Goal: Task Accomplishment & Management: Complete application form

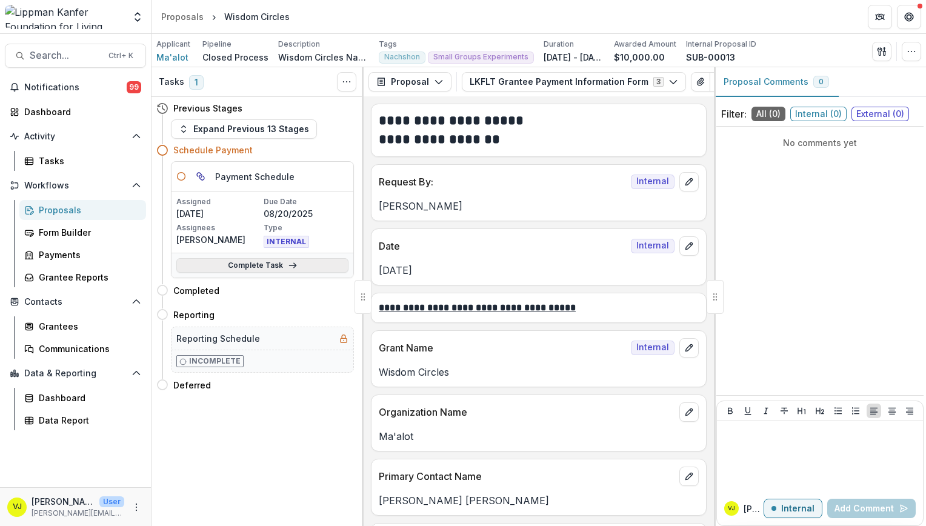
click at [288, 258] on link "Complete Task" at bounding box center [262, 265] width 172 height 15
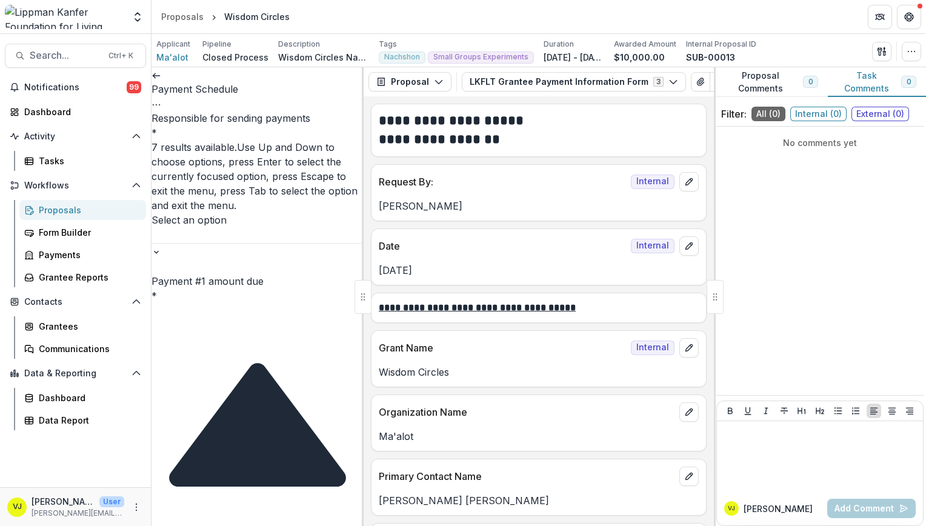
click at [295, 227] on div at bounding box center [258, 235] width 212 height 16
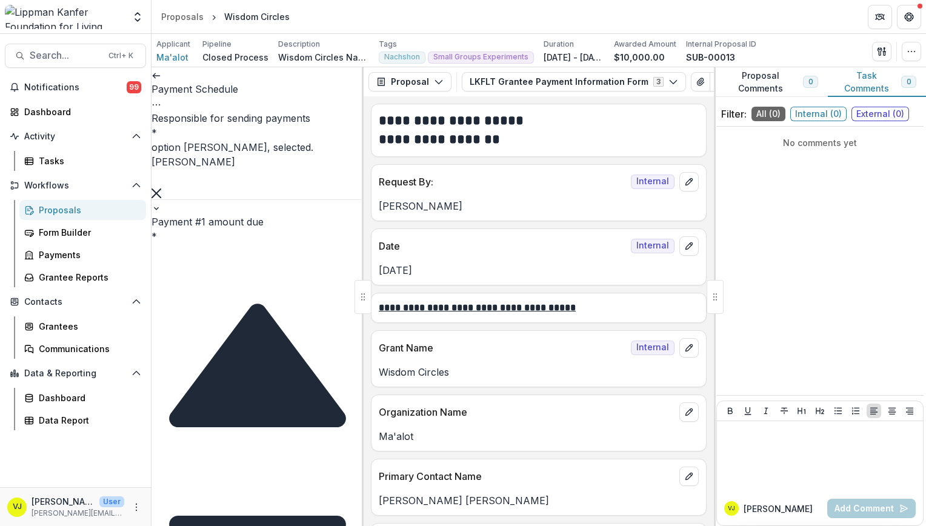
click at [248, 245] on input "Payment #1 amount due *" at bounding box center [200, 252] width 97 height 15
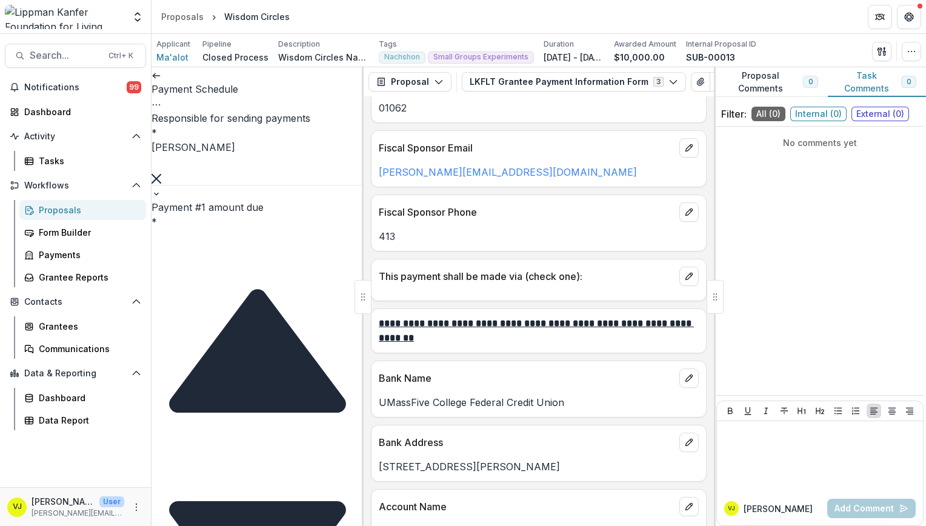
scroll to position [2019, 0]
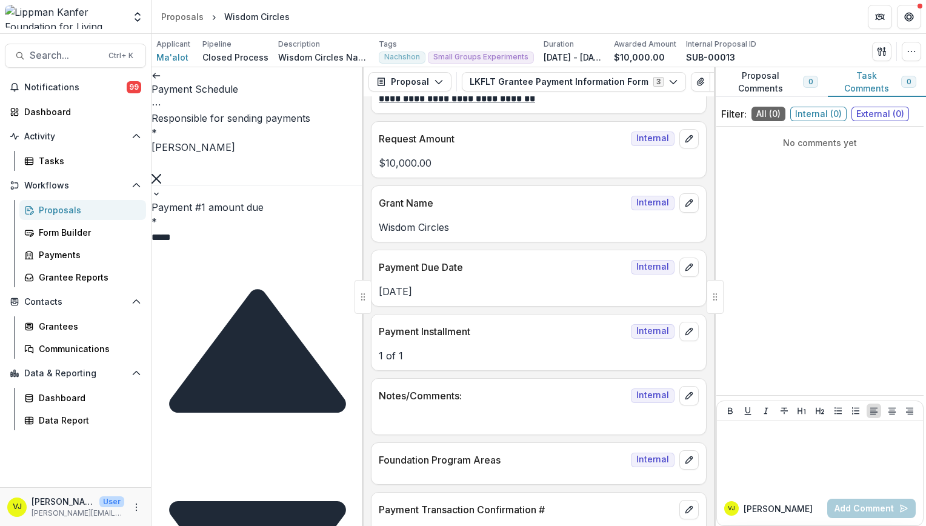
type input "*****"
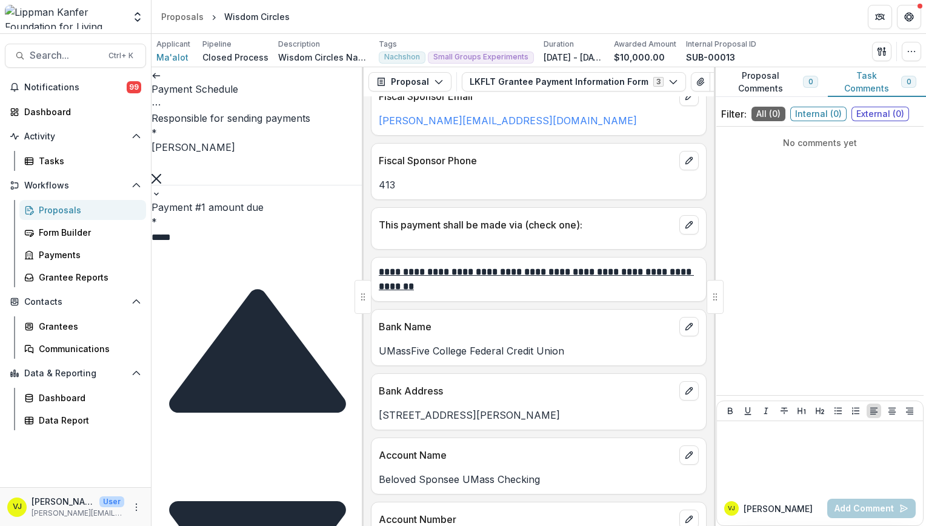
scroll to position [1458, 0]
type input "**"
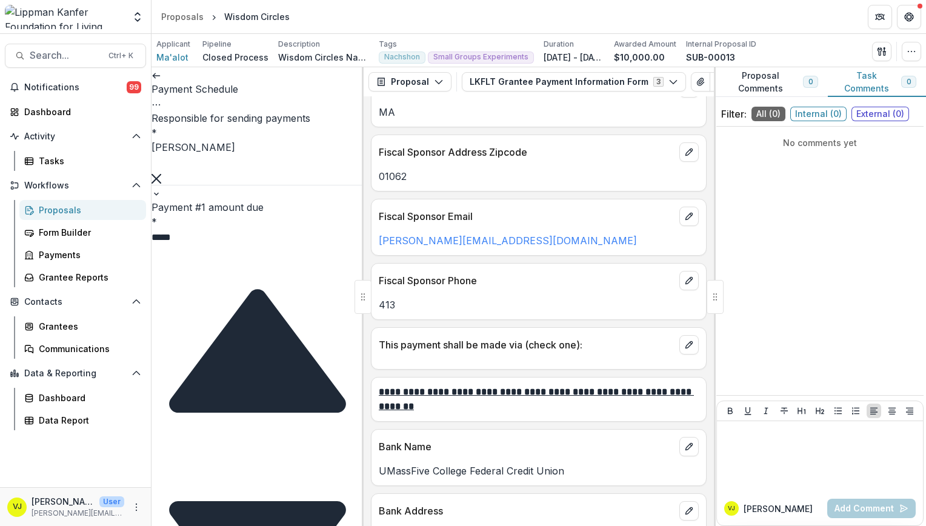
scroll to position [191, 0]
type input "**********"
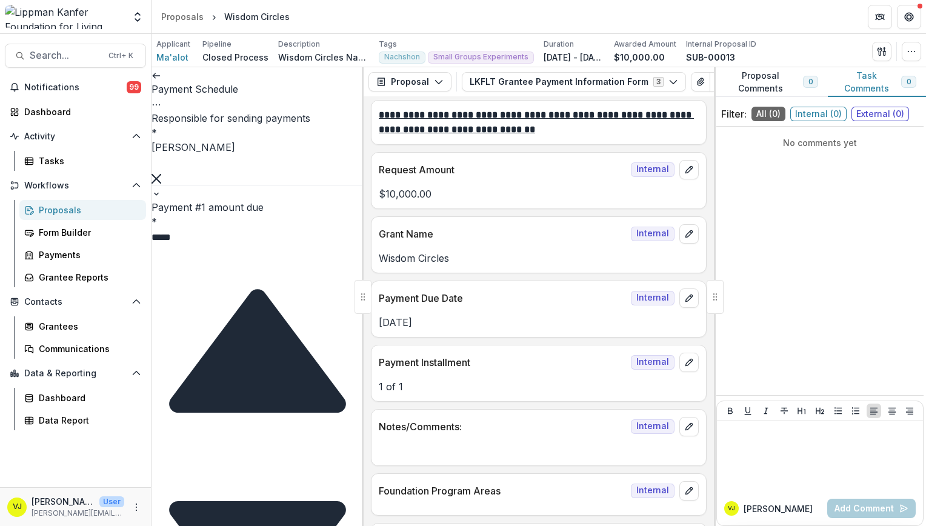
scroll to position [2019, 0]
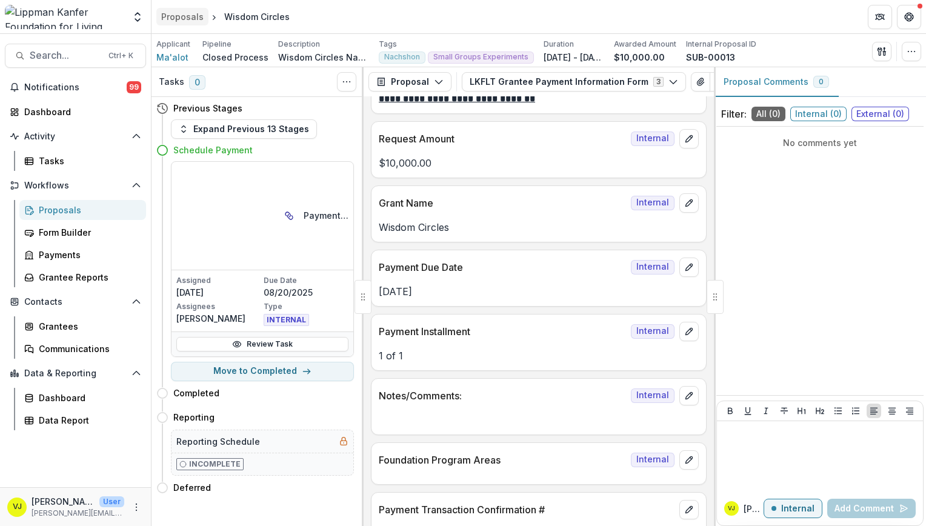
click at [188, 12] on div "Proposals" at bounding box center [182, 16] width 42 height 13
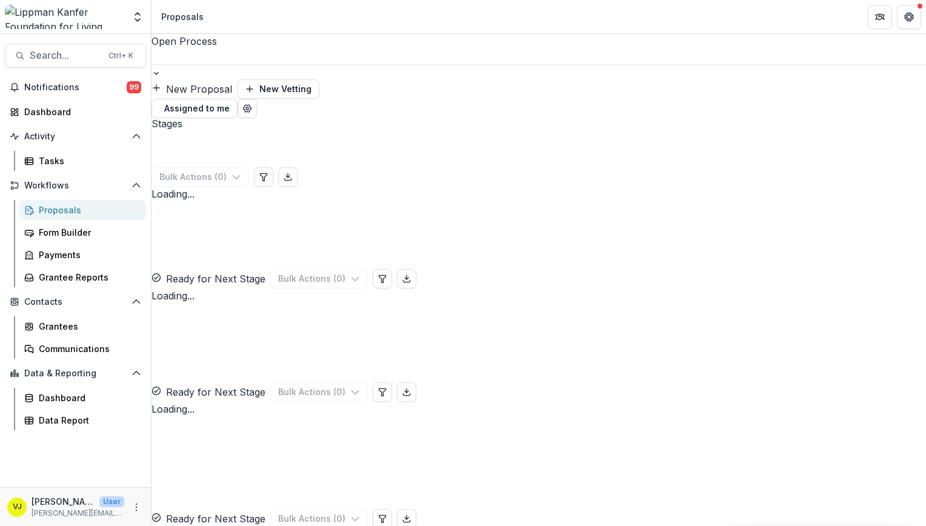
click at [212, 57] on div at bounding box center [539, 56] width 775 height 16
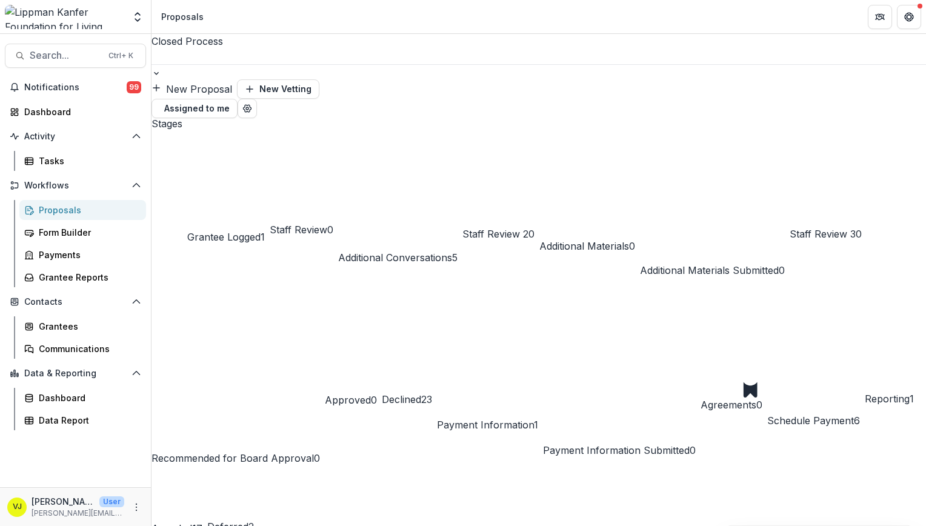
click at [767, 321] on div "Schedule Payment 6" at bounding box center [813, 374] width 93 height 107
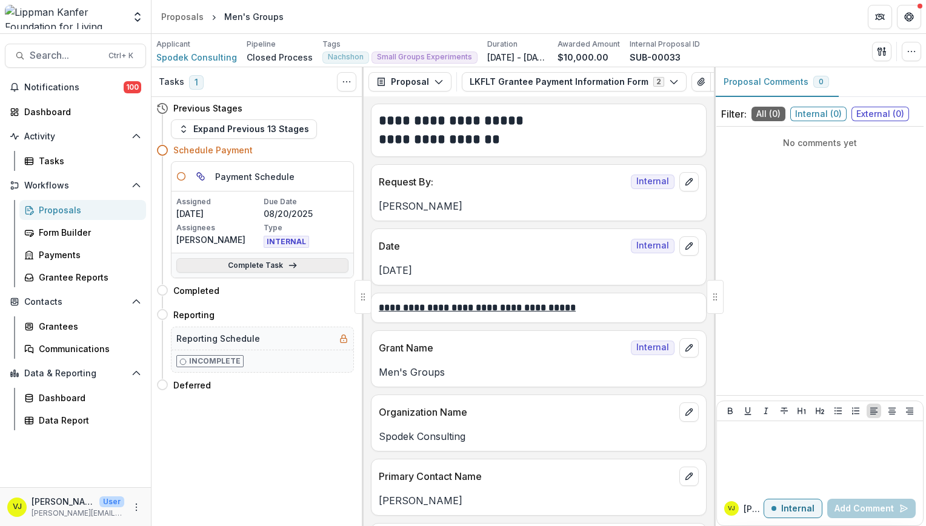
click at [264, 262] on link "Complete Task" at bounding box center [262, 265] width 172 height 15
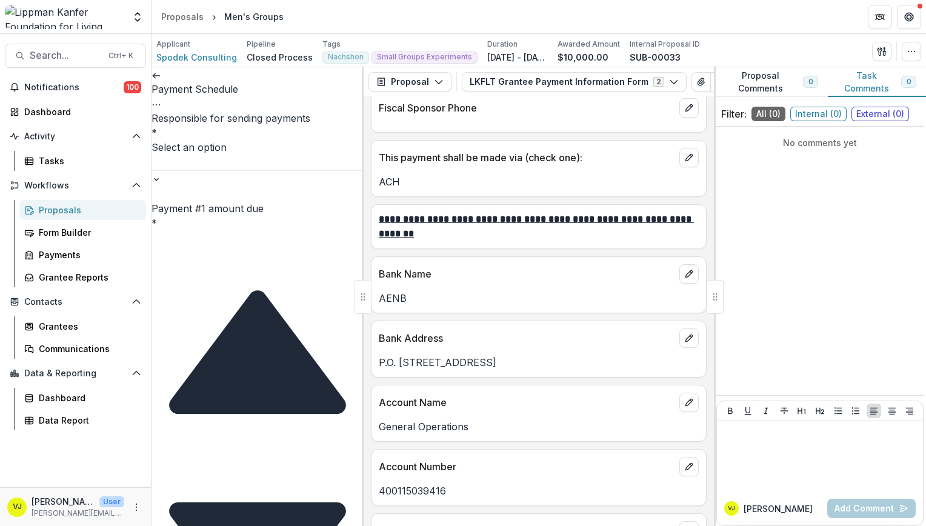
scroll to position [1451, 0]
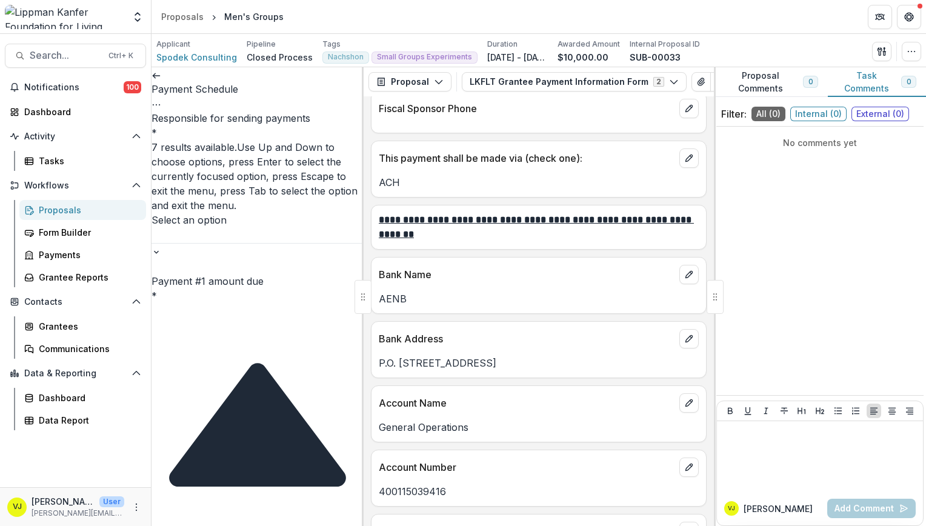
click at [273, 227] on div at bounding box center [258, 235] width 212 height 16
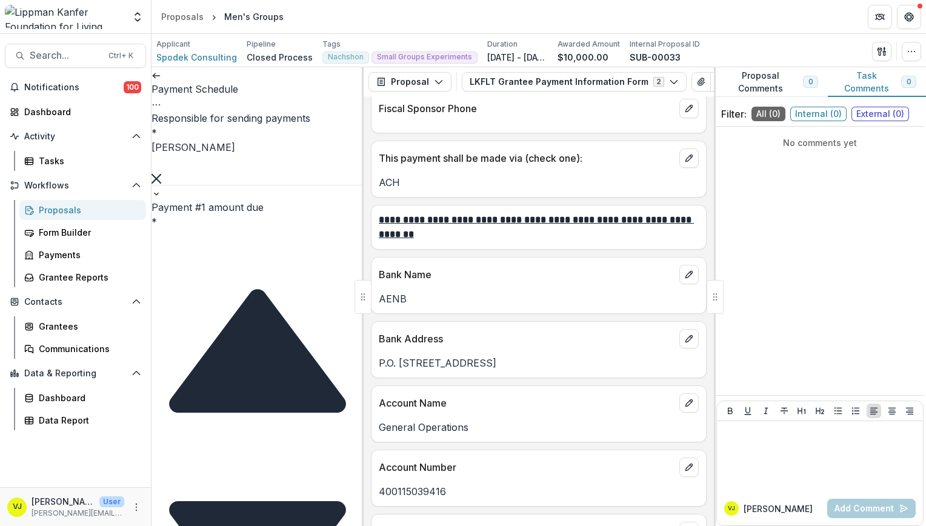
click at [236, 230] on input "Payment #1 amount due *" at bounding box center [200, 237] width 97 height 15
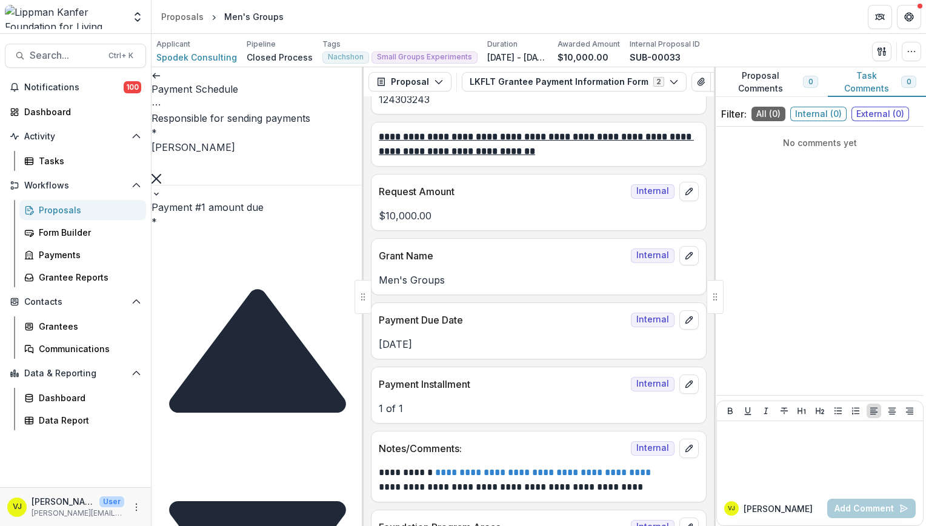
scroll to position [1975, 0]
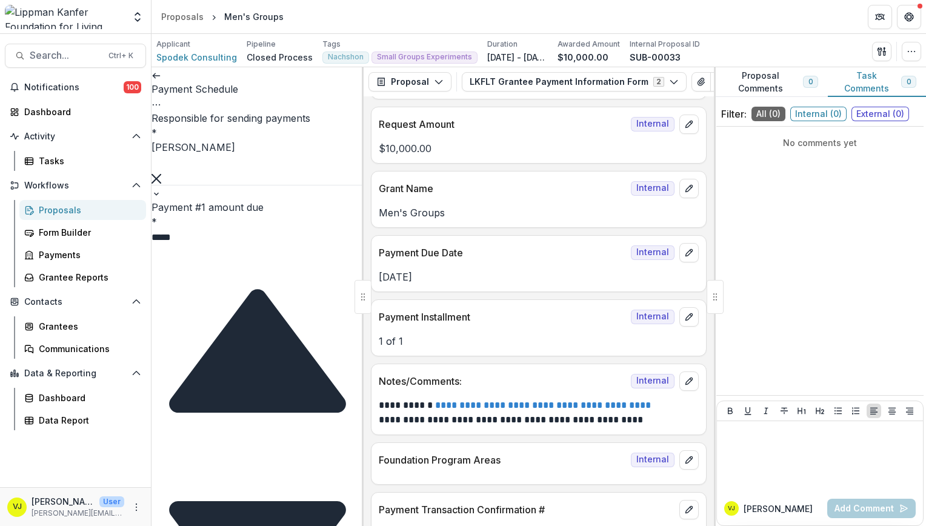
type input "*****"
click at [245, 525] on div "ACH" at bounding box center [463, 533] width 926 height 15
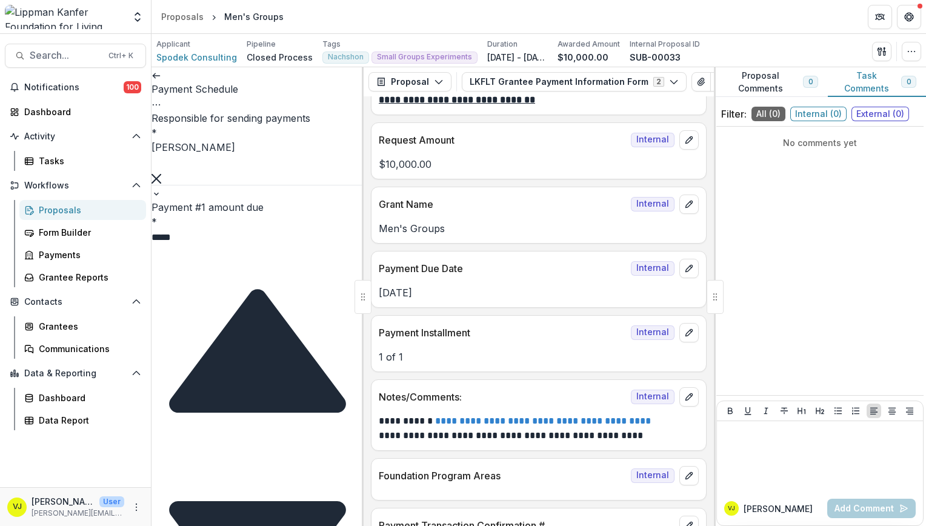
scroll to position [1960, 0]
type input "**********"
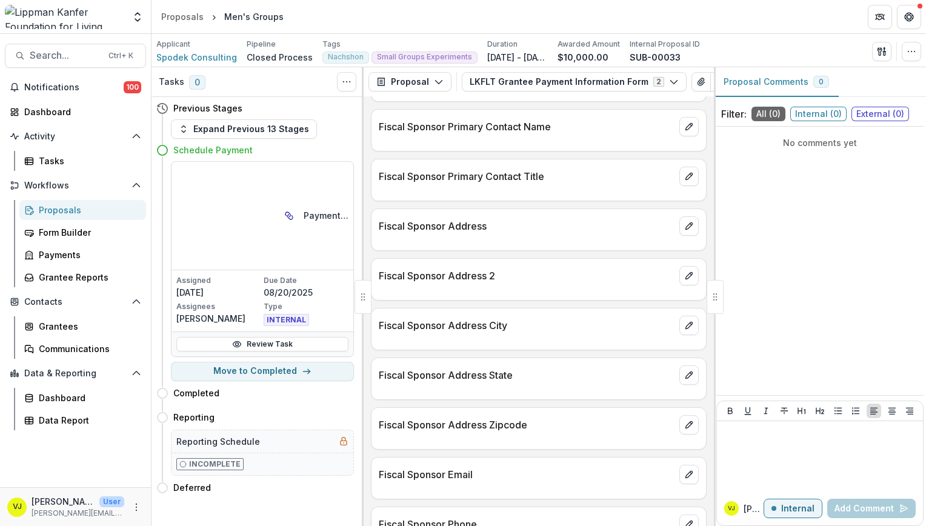
scroll to position [1035, 0]
click at [185, 10] on div "Proposals" at bounding box center [182, 16] width 42 height 13
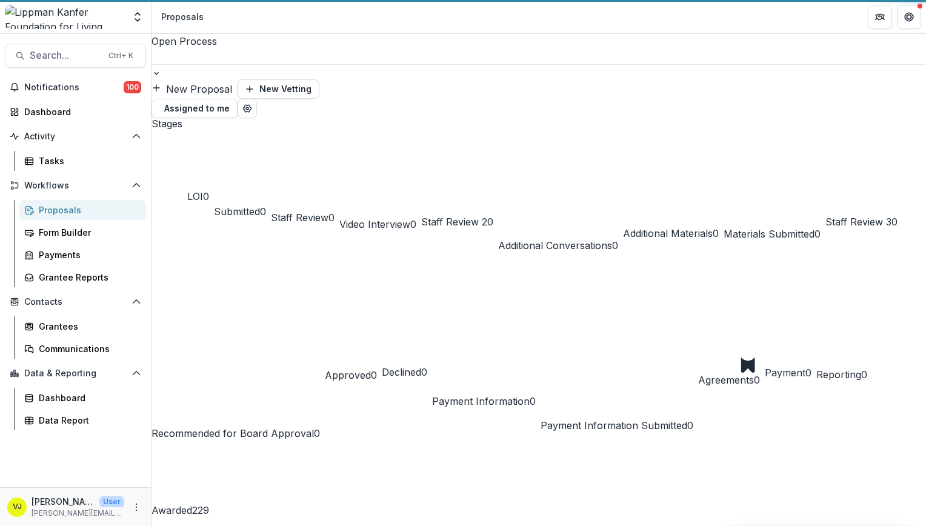
click at [199, 50] on div at bounding box center [539, 56] width 775 height 16
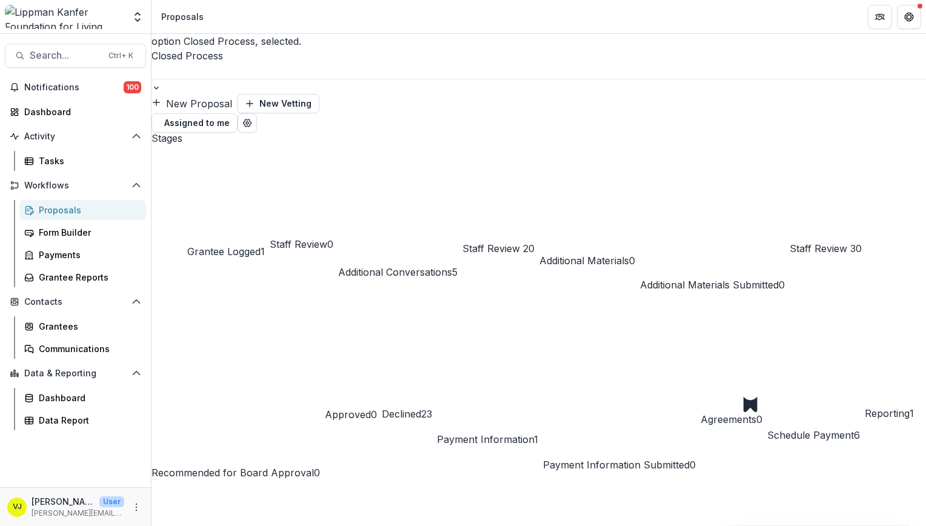
click at [767, 429] on span "Schedule Payment" at bounding box center [810, 435] width 87 height 12
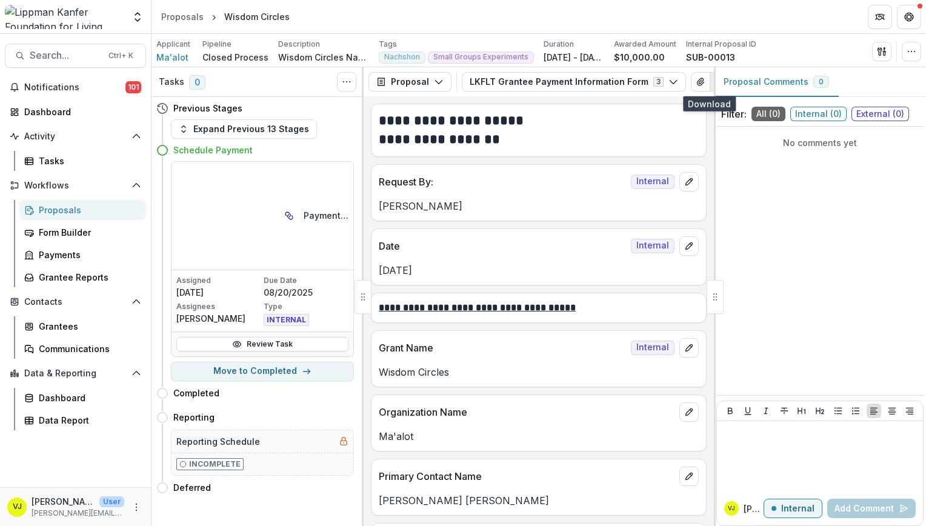
click at [715, 82] on icon "button" at bounding box center [720, 82] width 10 height 10
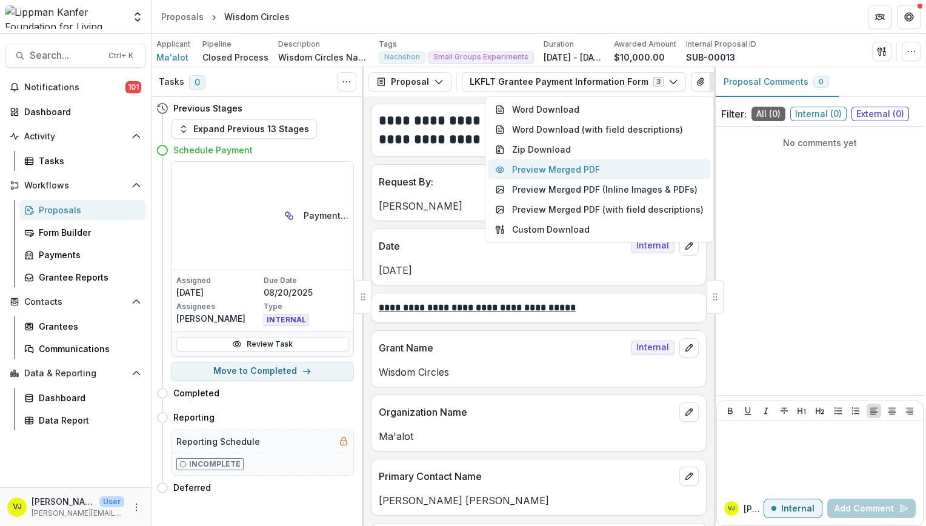
click at [584, 170] on button "Preview Merged PDF" at bounding box center [599, 169] width 223 height 20
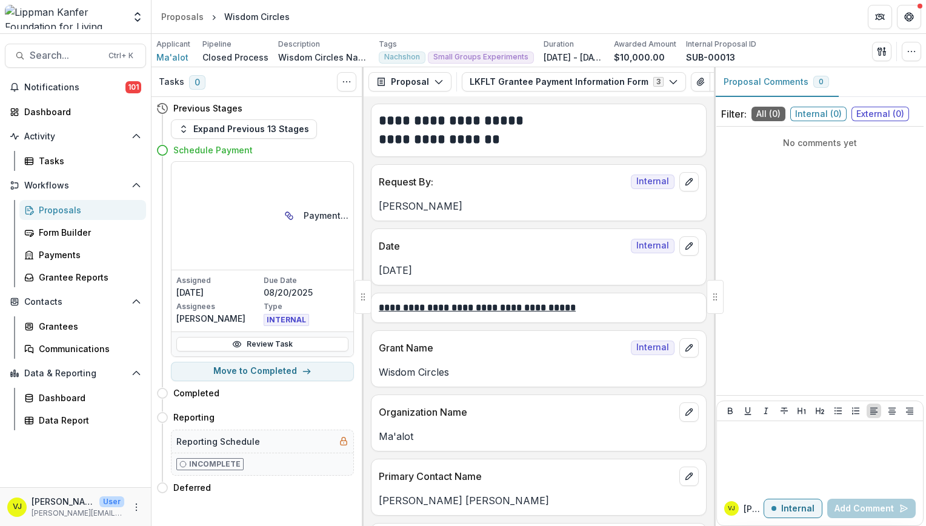
click at [10, 525] on button "Close" at bounding box center [5, 533] width 10 height 15
click at [202, 17] on link "Proposals" at bounding box center [182, 17] width 52 height 18
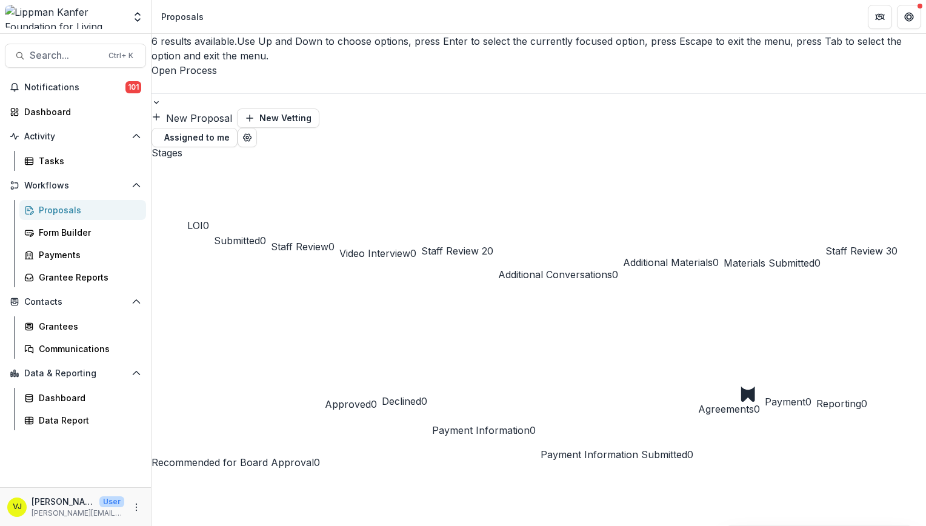
click at [233, 78] on div at bounding box center [539, 86] width 775 height 16
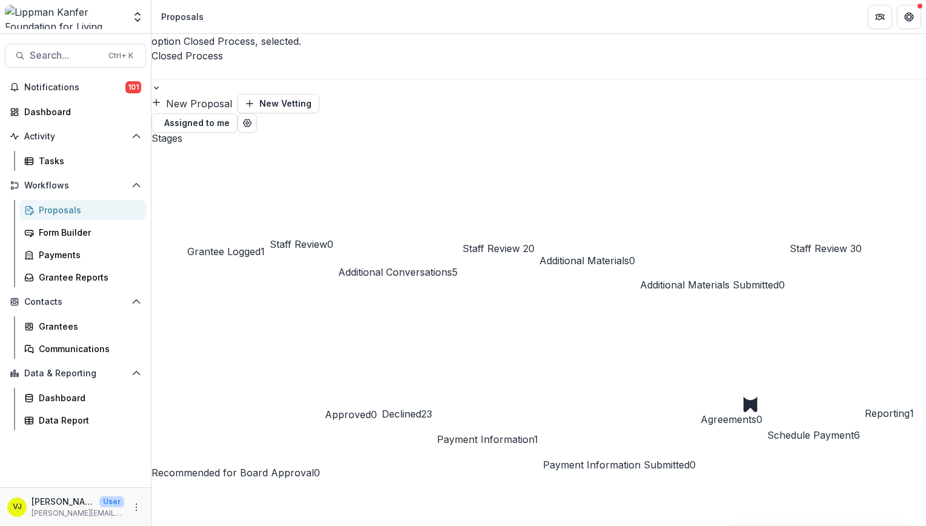
click at [767, 429] on span "Schedule Payment" at bounding box center [810, 435] width 87 height 12
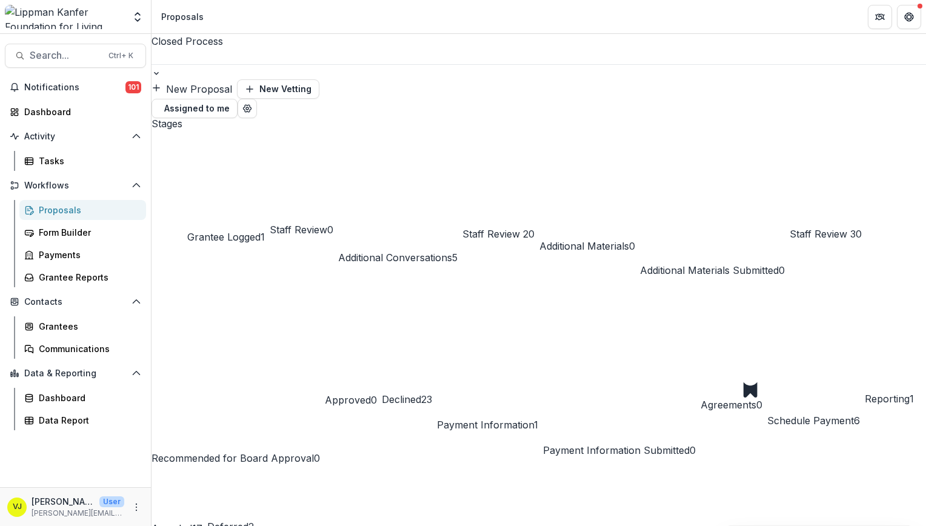
drag, startPoint x: 259, startPoint y: 274, endPoint x: 301, endPoint y: 276, distance: 41.9
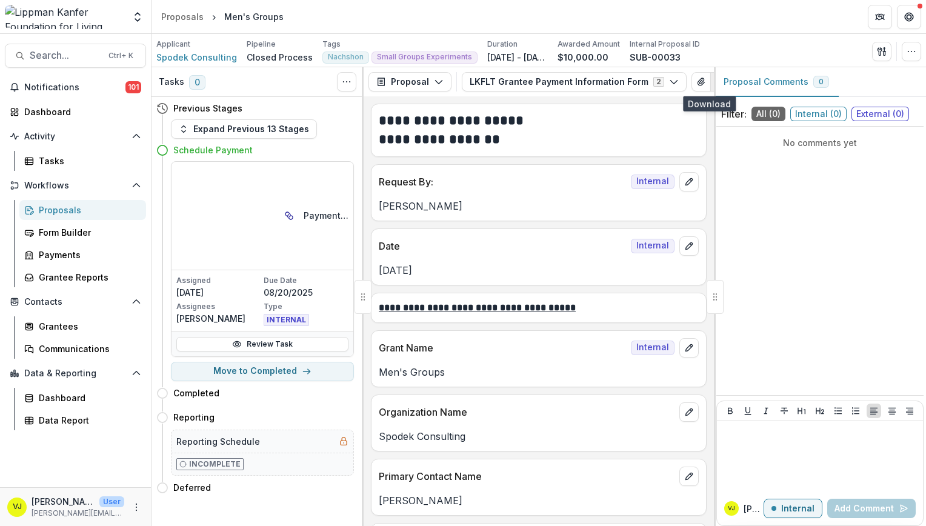
click at [710, 86] on button "button" at bounding box center [719, 81] width 19 height 19
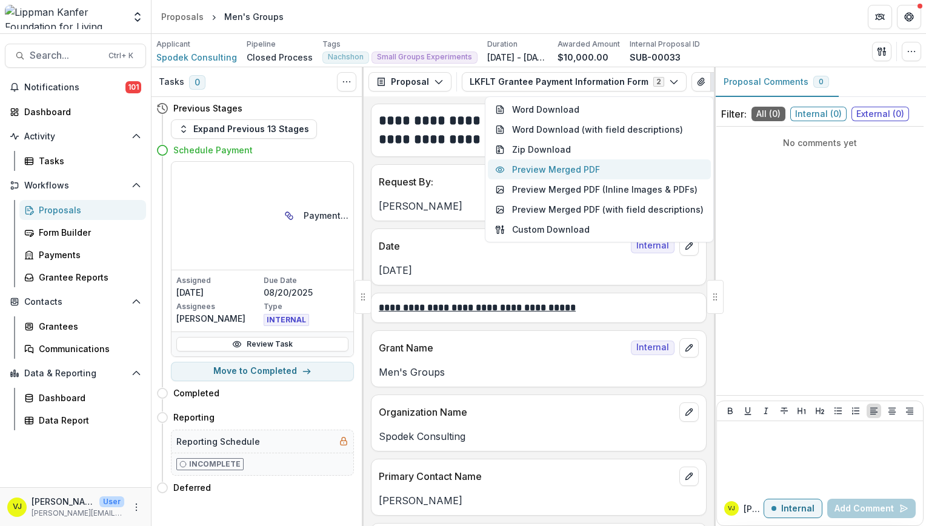
click at [577, 172] on button "Preview Merged PDF" at bounding box center [599, 169] width 223 height 20
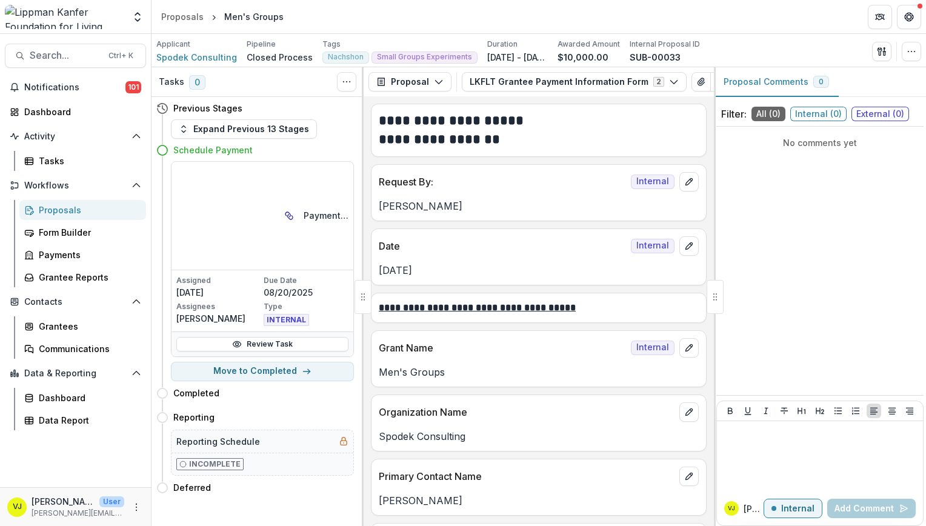
click at [10, 525] on button "Close" at bounding box center [5, 533] width 10 height 15
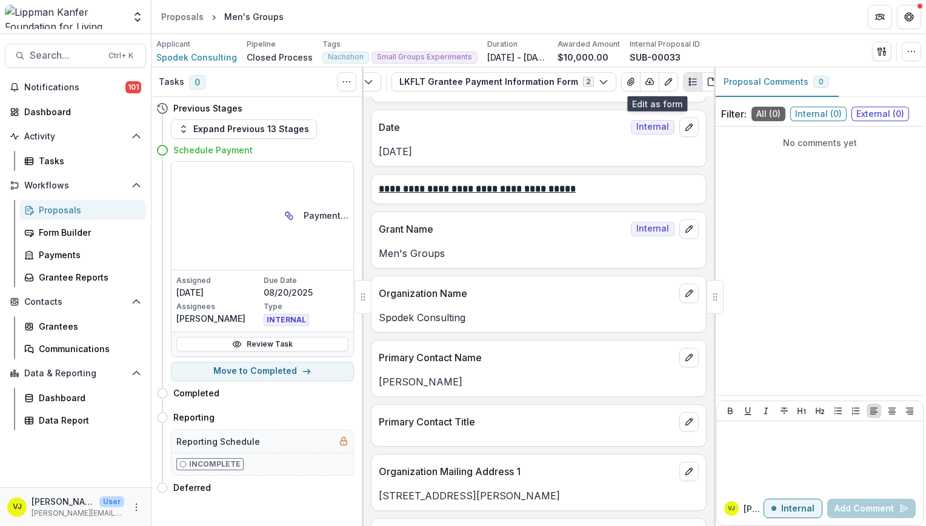
scroll to position [121, 0]
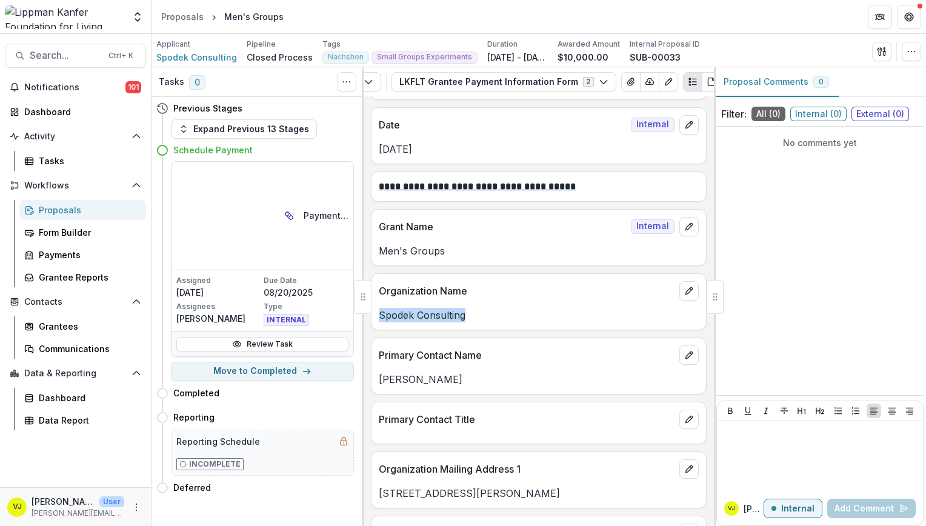
drag, startPoint x: 487, startPoint y: 316, endPoint x: 379, endPoint y: 319, distance: 107.9
click at [379, 319] on p "Spodek Consulting" at bounding box center [539, 315] width 320 height 15
copy p "Spodek Consulting"
click at [423, 252] on p "Men's Groups" at bounding box center [539, 251] width 320 height 15
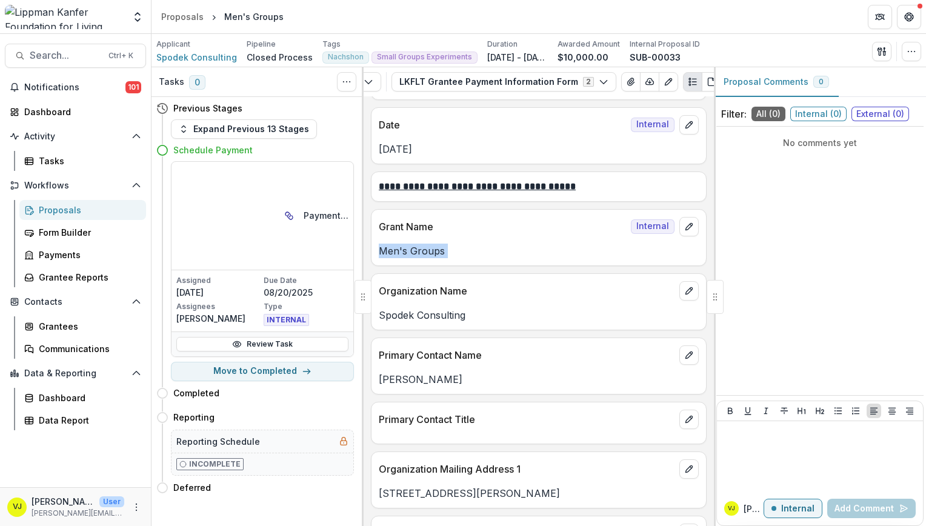
click at [423, 252] on p "Men's Groups" at bounding box center [539, 251] width 320 height 15
copy p "Men's Groups"
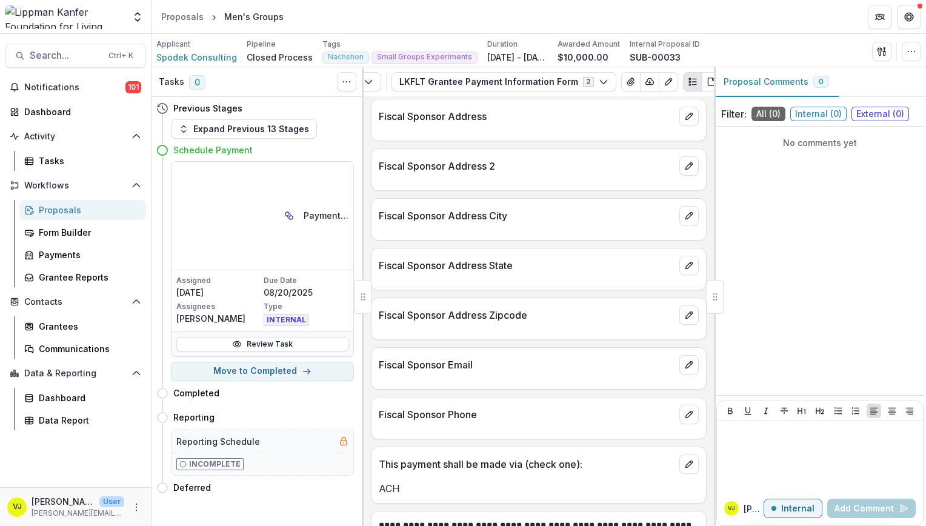
scroll to position [1146, 0]
